Goal: Feedback & Contribution: Contribute content

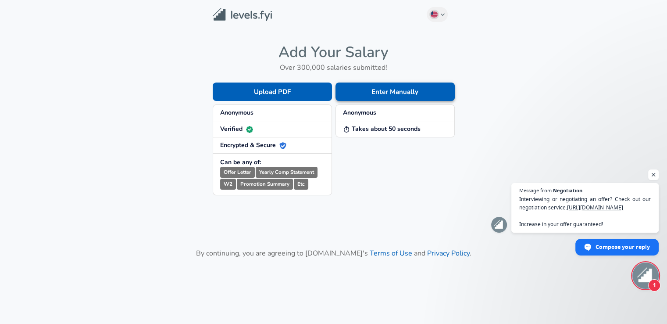
click at [387, 93] on button "Enter Manually" at bounding box center [394, 91] width 119 height 18
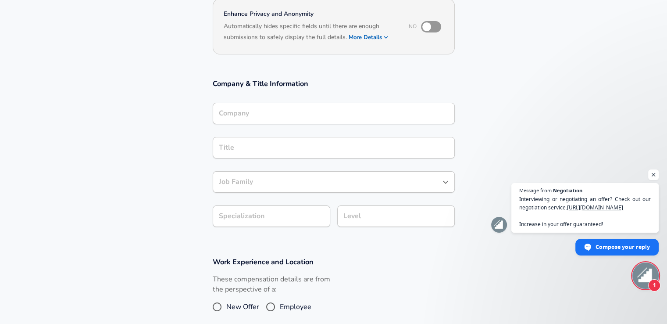
click at [351, 116] on div "Company" at bounding box center [334, 113] width 242 height 21
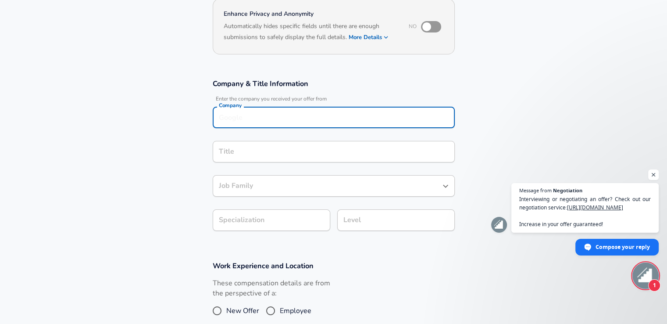
scroll to position [96, 0]
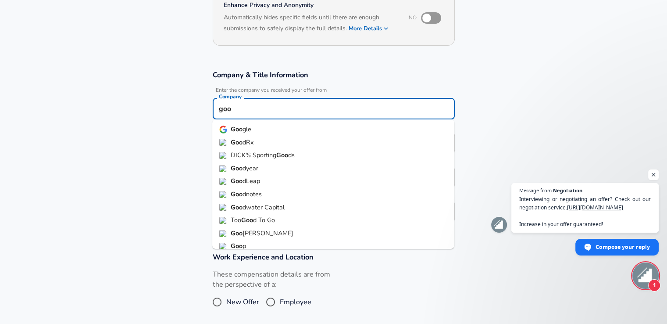
click at [272, 130] on li "Goo gle" at bounding box center [333, 129] width 242 height 13
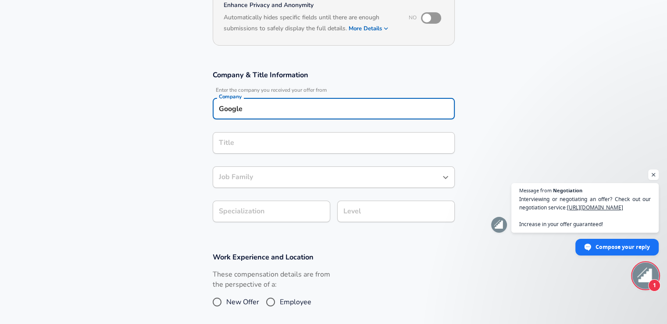
type input "Google"
click at [265, 139] on input "Title" at bounding box center [334, 143] width 234 height 14
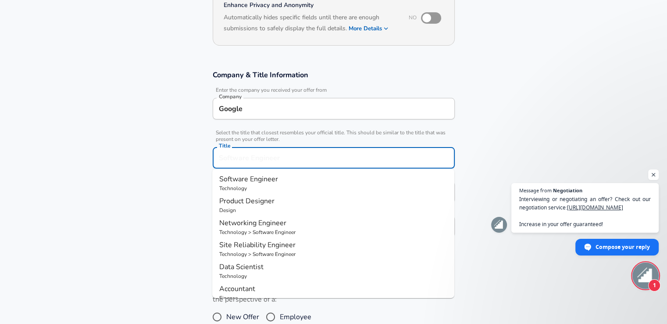
scroll to position [114, 0]
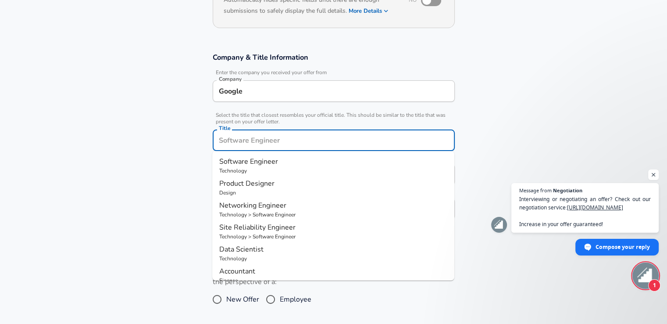
click at [256, 160] on span "Software Engineer" at bounding box center [248, 162] width 59 height 10
type input "Software Engineer"
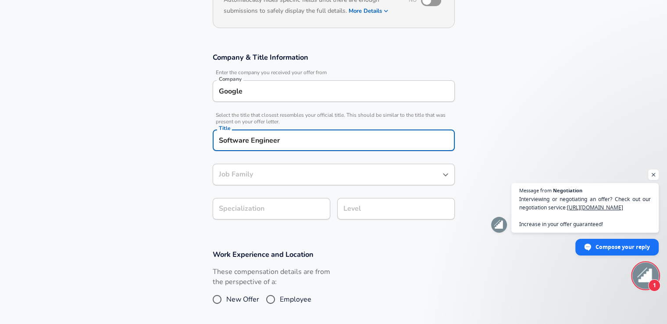
type input "Software Engineer"
click at [300, 203] on body "English ([GEOGRAPHIC_DATA]) Change Restart Add Your Salary Upload your offer le…" at bounding box center [333, 48] width 667 height 324
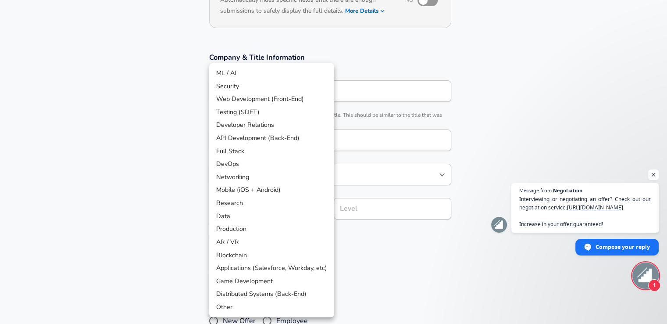
scroll to position [140, 0]
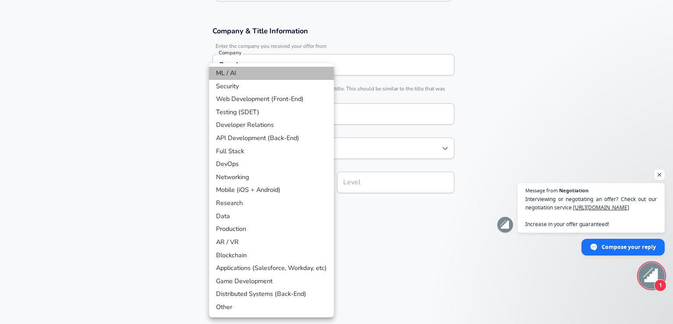
click at [258, 76] on li "ML / AI" at bounding box center [271, 73] width 125 height 13
type input "ML / AI"
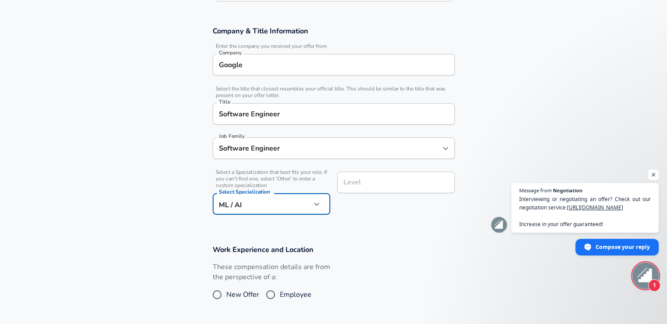
click at [388, 186] on input "Level" at bounding box center [396, 182] width 110 height 14
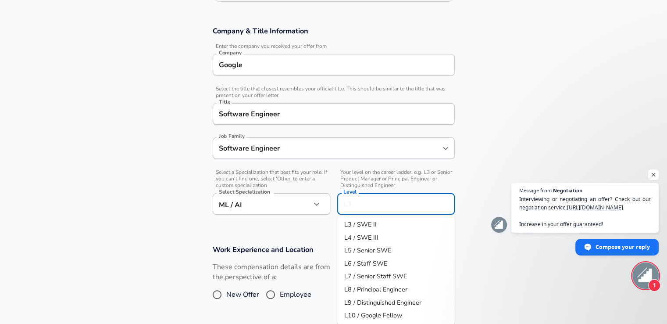
scroll to position [158, 0]
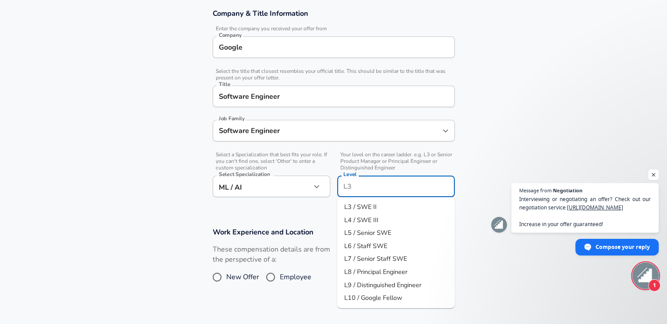
click at [384, 200] on li "L3 / SWE II" at bounding box center [395, 206] width 117 height 13
type input "L3 / SWE II"
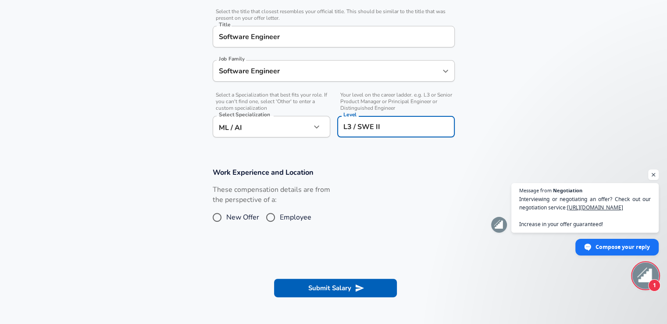
scroll to position [246, 0]
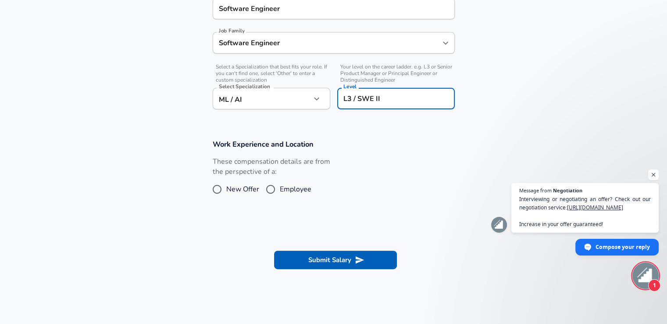
click at [333, 254] on button "Submit Salary" at bounding box center [335, 259] width 123 height 18
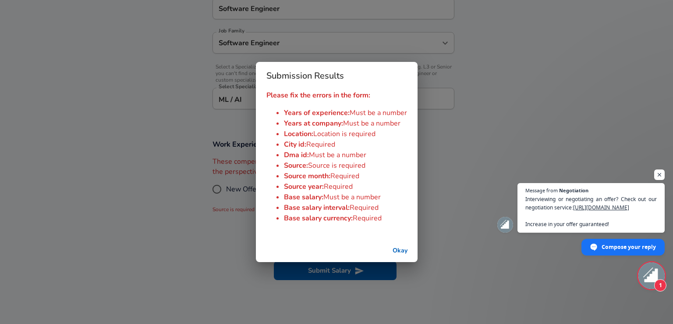
click at [403, 242] on button "Okay" at bounding box center [400, 250] width 28 height 16
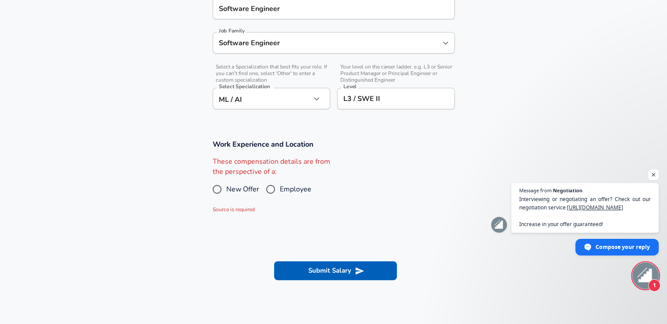
click at [216, 188] on input "New Offer" at bounding box center [217, 189] width 18 height 14
radio input "true"
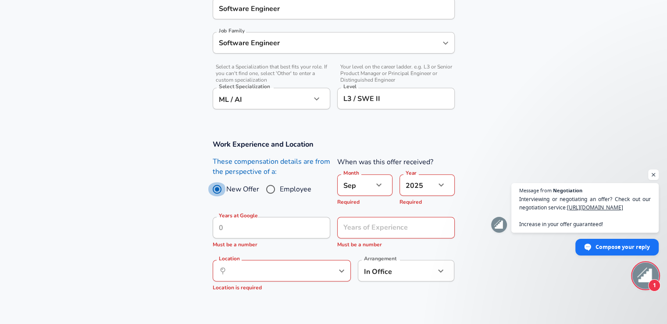
click at [216, 188] on input "New Offer" at bounding box center [217, 189] width 18 height 14
click at [274, 190] on input "Employee" at bounding box center [270, 189] width 18 height 14
radio input "true"
radio input "false"
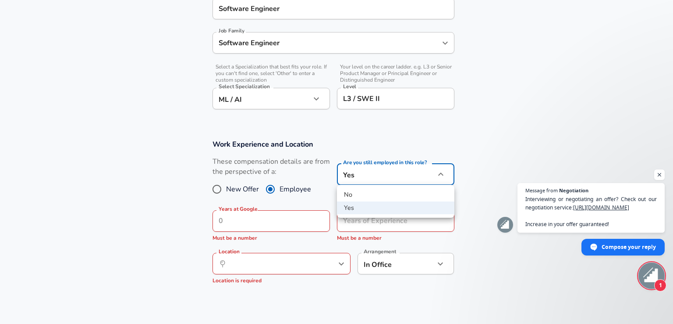
click at [361, 207] on li "Yes" at bounding box center [395, 207] width 117 height 13
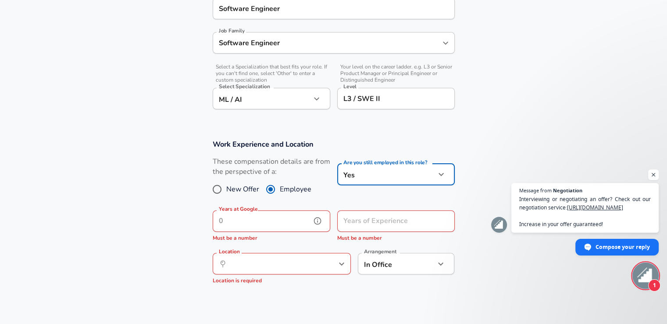
click at [263, 215] on input "Years at Google" at bounding box center [262, 220] width 98 height 21
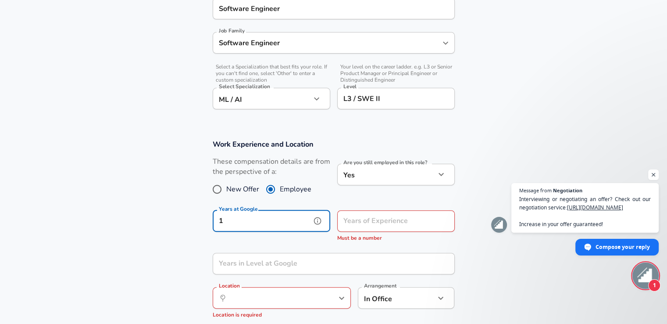
type input "1"
click at [356, 224] on input "Years of Experience" at bounding box center [386, 220] width 98 height 21
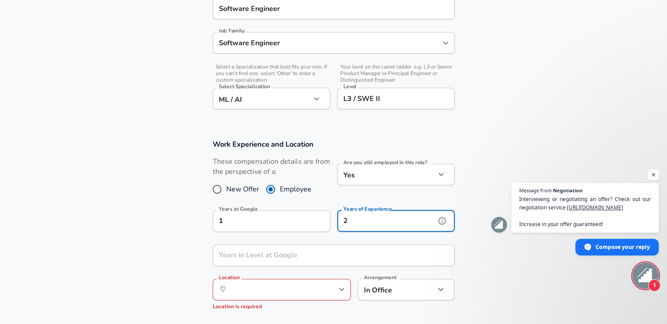
type input "2"
click at [285, 257] on input "Years in Level at Google" at bounding box center [324, 254] width 223 height 21
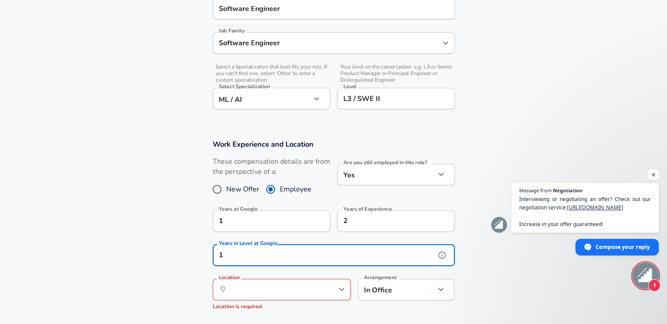
click at [293, 281] on div "​ Location" at bounding box center [282, 288] width 138 height 21
type input "1"
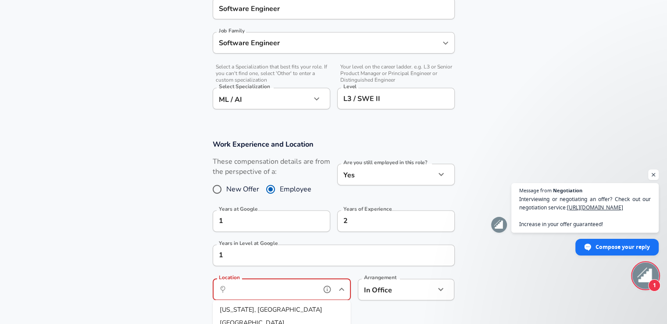
click at [261, 310] on li "[US_STATE], [GEOGRAPHIC_DATA]" at bounding box center [282, 309] width 138 height 13
type input "[US_STATE], [GEOGRAPHIC_DATA]"
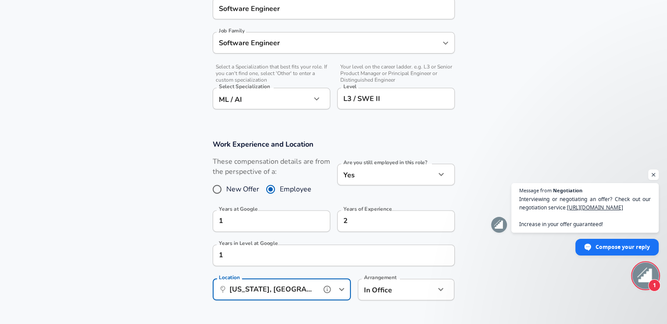
scroll to position [465, 0]
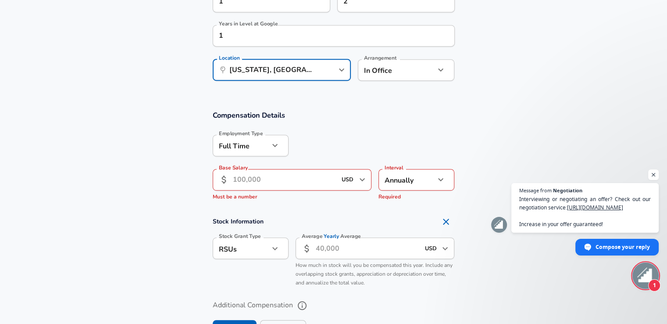
click at [344, 182] on input "USD" at bounding box center [348, 180] width 18 height 14
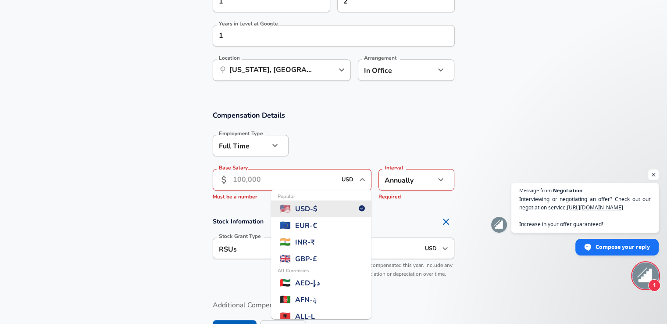
click at [267, 178] on input "Base Salary" at bounding box center [285, 179] width 104 height 21
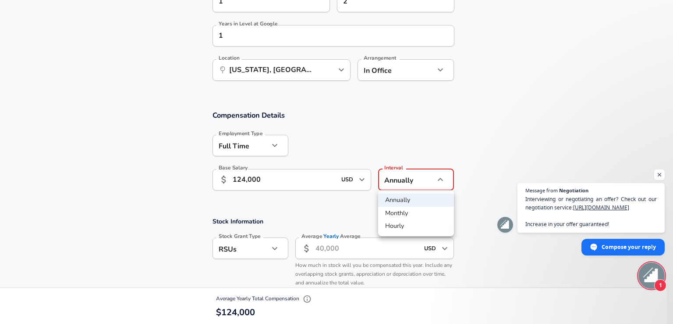
click at [414, 197] on li "Annually" at bounding box center [416, 199] width 76 height 13
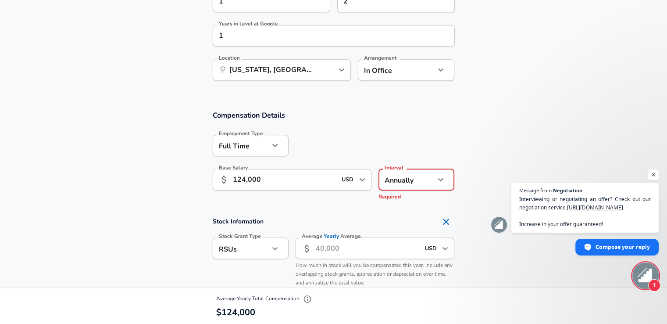
click at [420, 250] on div "USD ​" at bounding box center [436, 247] width 35 height 19
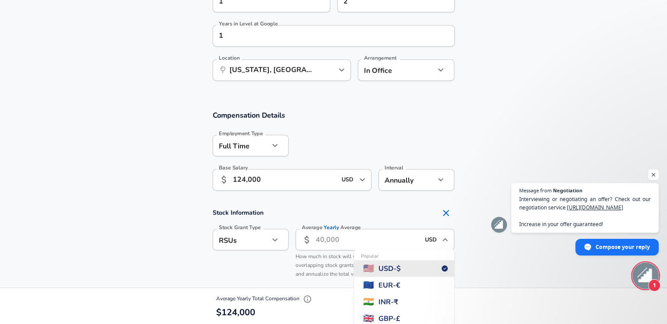
click at [400, 268] on span "USD - $" at bounding box center [389, 268] width 22 height 11
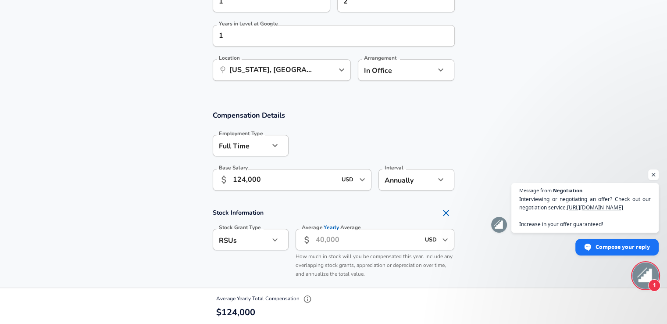
click at [295, 183] on input "124,000" at bounding box center [285, 179] width 104 height 21
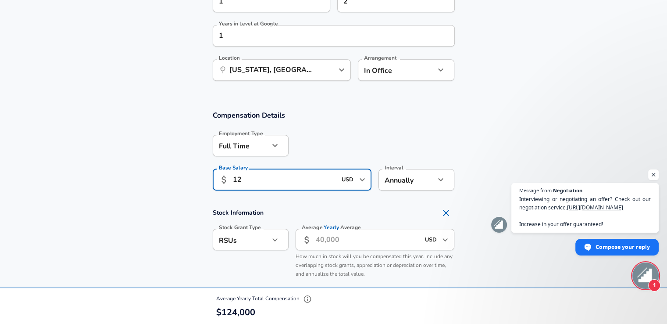
type input "1"
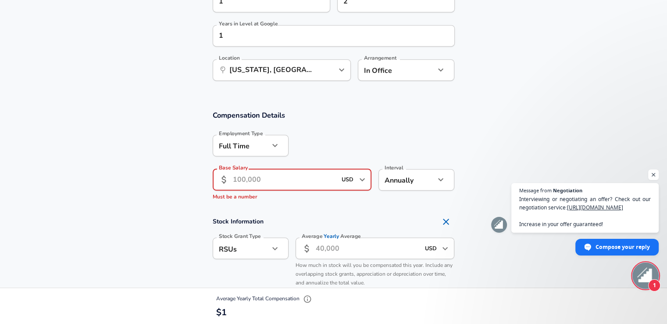
click at [347, 186] on div "USD ​" at bounding box center [353, 179] width 35 height 19
click at [308, 182] on input "Base Salary" at bounding box center [285, 179] width 104 height 21
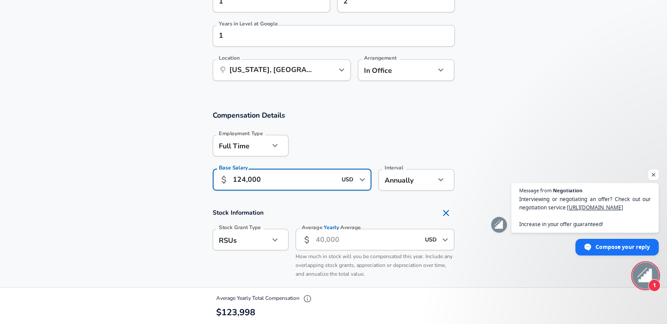
click at [420, 242] on div "USD ​" at bounding box center [436, 239] width 35 height 19
type input "124,000"
click at [439, 244] on div at bounding box center [444, 239] width 11 height 12
click at [441, 240] on icon "Close" at bounding box center [445, 239] width 11 height 11
click at [433, 238] on input "180" at bounding box center [431, 239] width 18 height 14
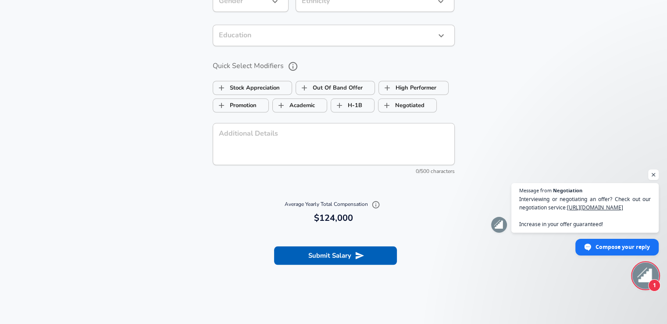
scroll to position [815, 0]
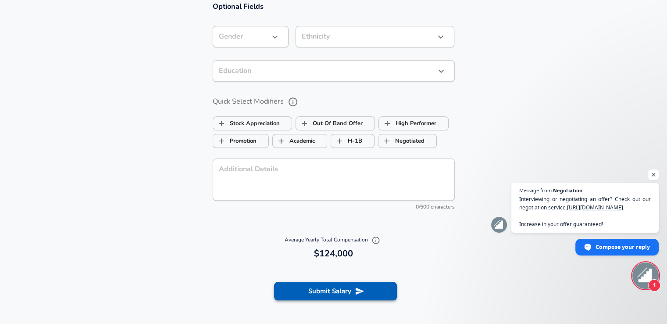
type input "180"
click at [345, 286] on button "Submit Salary" at bounding box center [335, 290] width 123 height 18
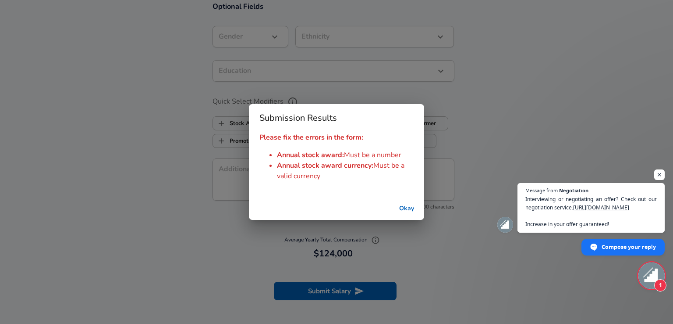
click at [406, 210] on button "Okay" at bounding box center [407, 208] width 28 height 16
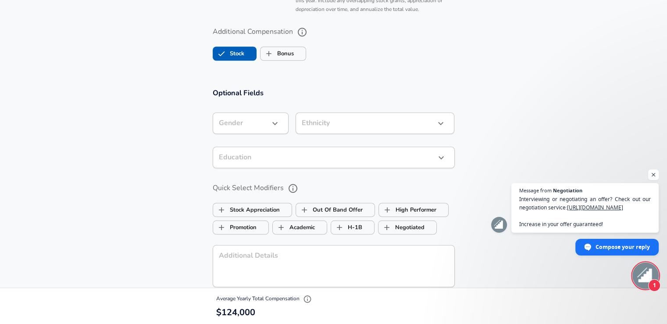
scroll to position [728, 0]
click at [273, 119] on icon "button" at bounding box center [275, 124] width 11 height 11
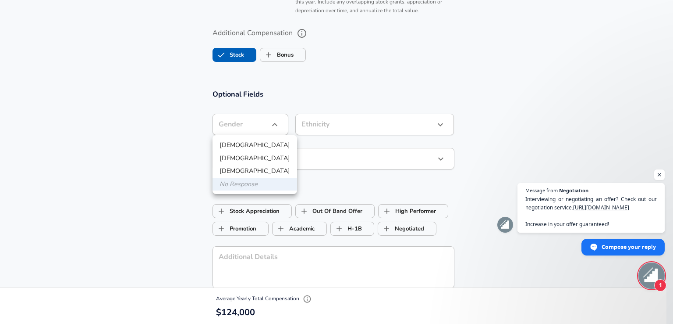
click at [261, 139] on li "[DEMOGRAPHIC_DATA]" at bounding box center [255, 145] width 85 height 13
type input "[DEMOGRAPHIC_DATA]"
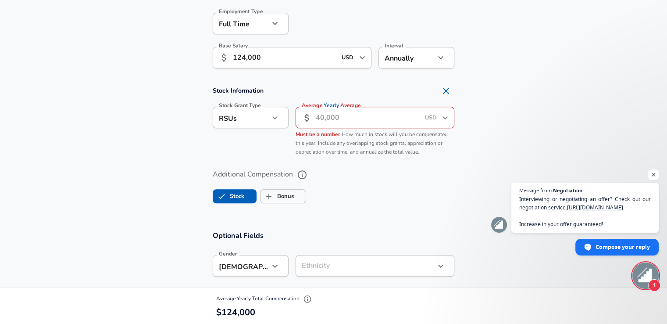
scroll to position [640, 0]
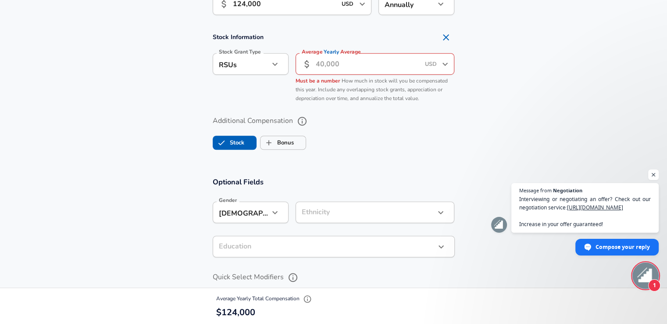
click at [344, 71] on input "Average Yearly Average" at bounding box center [368, 63] width 104 height 21
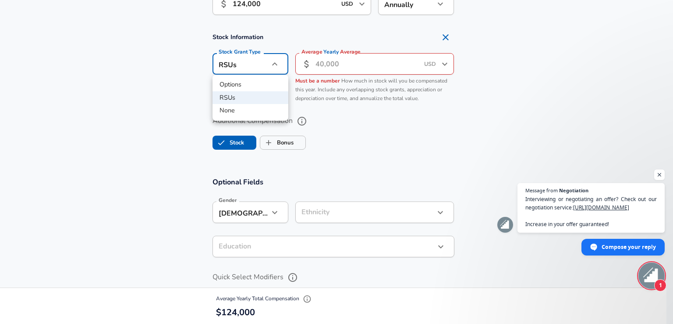
click at [252, 95] on li "RSUs" at bounding box center [251, 97] width 76 height 13
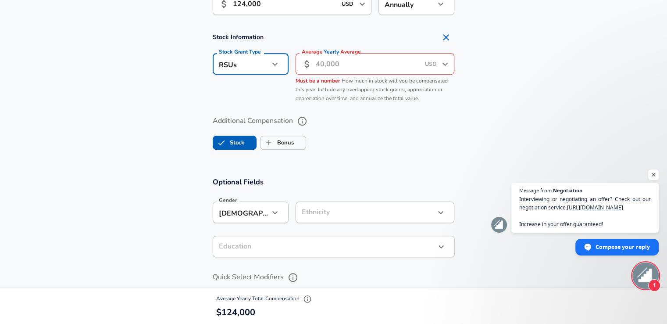
click at [323, 66] on input "Average Yearly Average" at bounding box center [368, 63] width 104 height 21
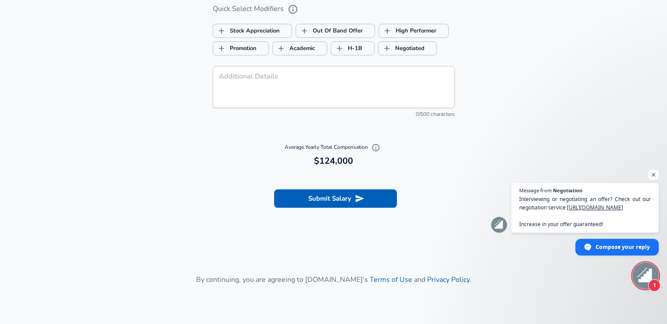
scroll to position [947, 0]
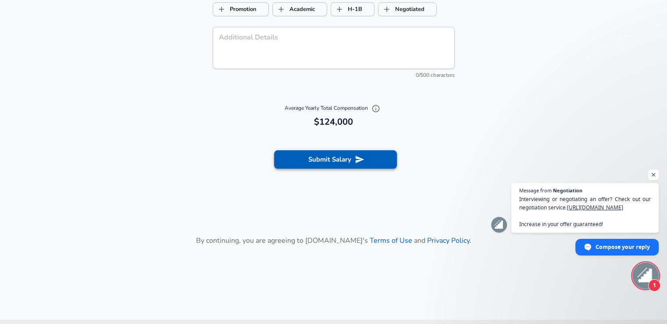
type input "180,000"
click at [337, 160] on button "Submit Salary" at bounding box center [335, 159] width 123 height 18
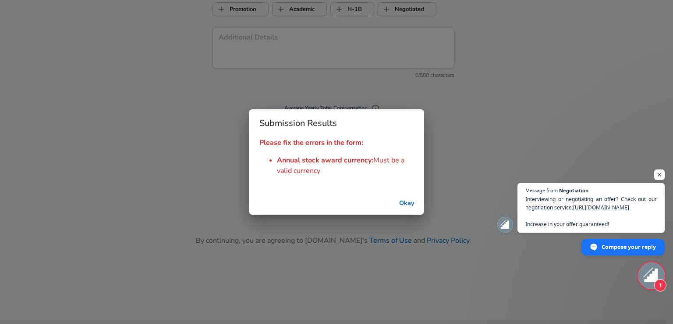
click at [407, 198] on button "Okay" at bounding box center [407, 203] width 28 height 16
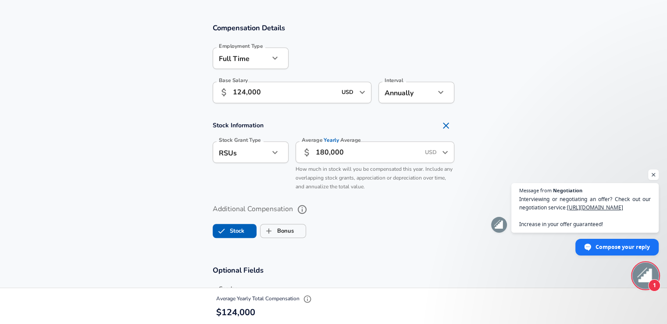
scroll to position [552, 0]
click at [275, 155] on icon "button" at bounding box center [275, 151] width 11 height 11
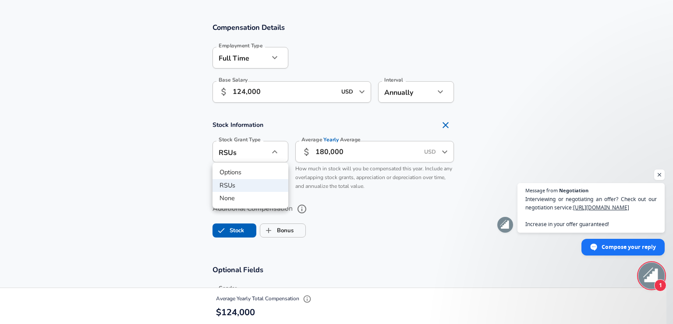
click at [271, 169] on li "Options" at bounding box center [251, 172] width 76 height 13
type input "option"
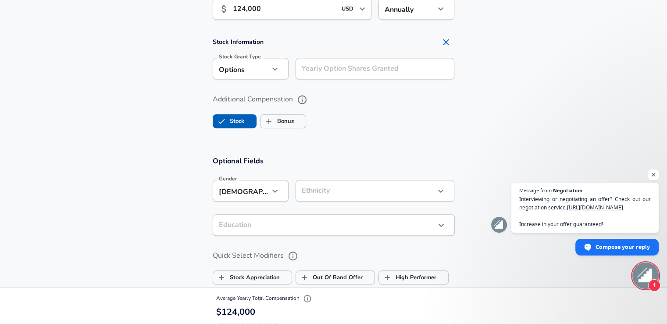
scroll to position [640, 0]
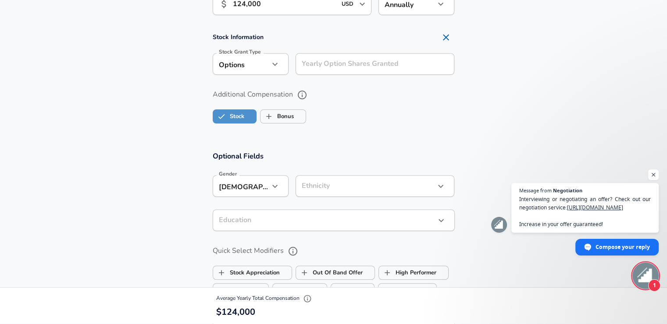
click at [238, 118] on label "Stock" at bounding box center [228, 116] width 31 height 17
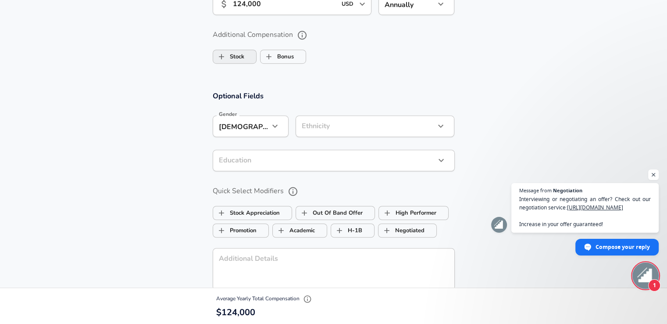
click at [231, 56] on label "Stock" at bounding box center [228, 56] width 31 height 17
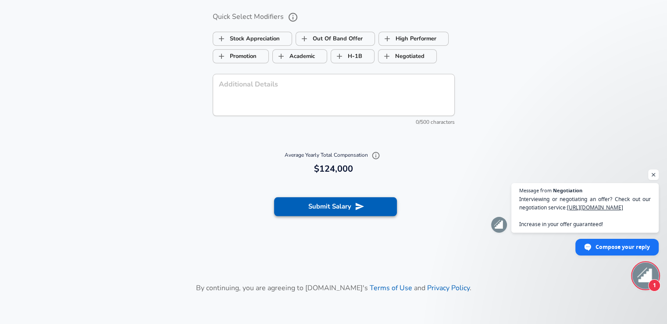
scroll to position [960, 0]
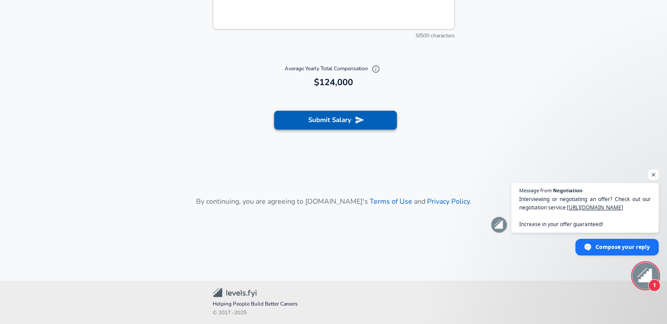
click at [347, 121] on button "Submit Salary" at bounding box center [335, 119] width 123 height 18
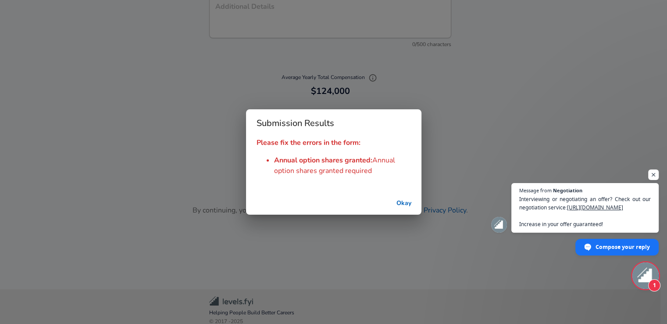
scroll to position [969, 0]
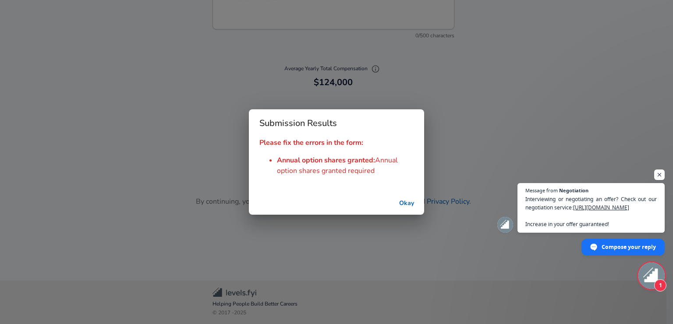
click at [333, 155] on li "Annual option shares granted : Annual option shares granted required" at bounding box center [345, 165] width 137 height 21
click at [401, 200] on button "Okay" at bounding box center [407, 203] width 28 height 16
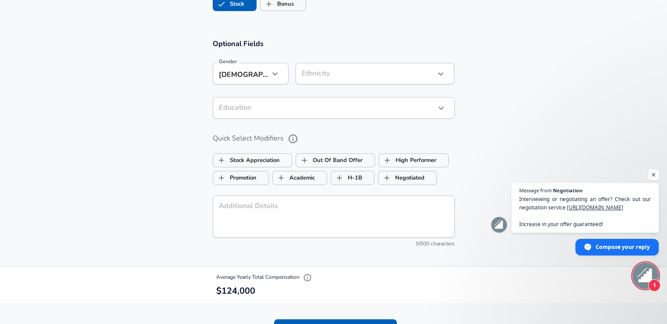
scroll to position [706, 0]
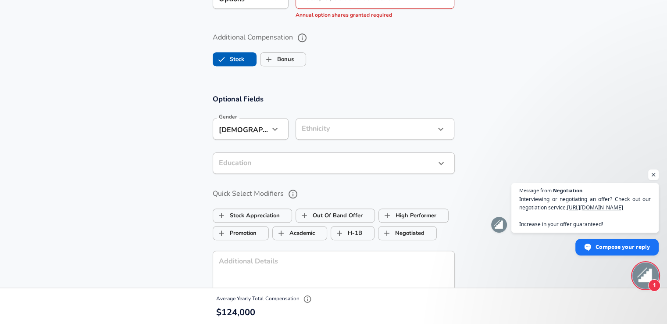
click at [237, 57] on label "Stock" at bounding box center [228, 59] width 31 height 17
checkbox input "false"
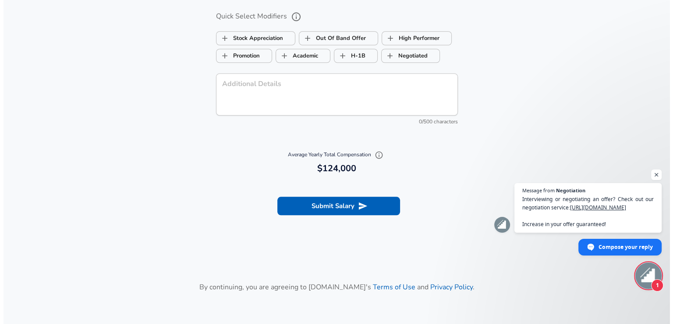
scroll to position [881, 0]
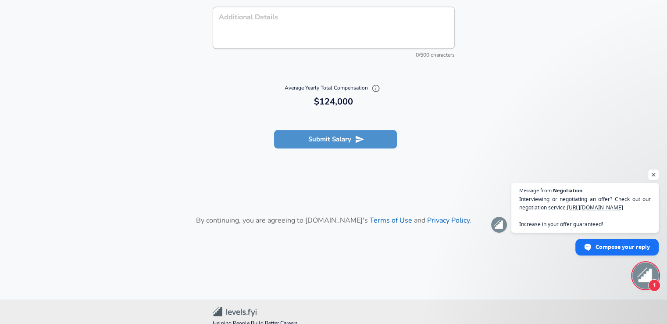
click at [326, 139] on button "Submit Salary" at bounding box center [335, 139] width 123 height 18
